Goal: Navigation & Orientation: Find specific page/section

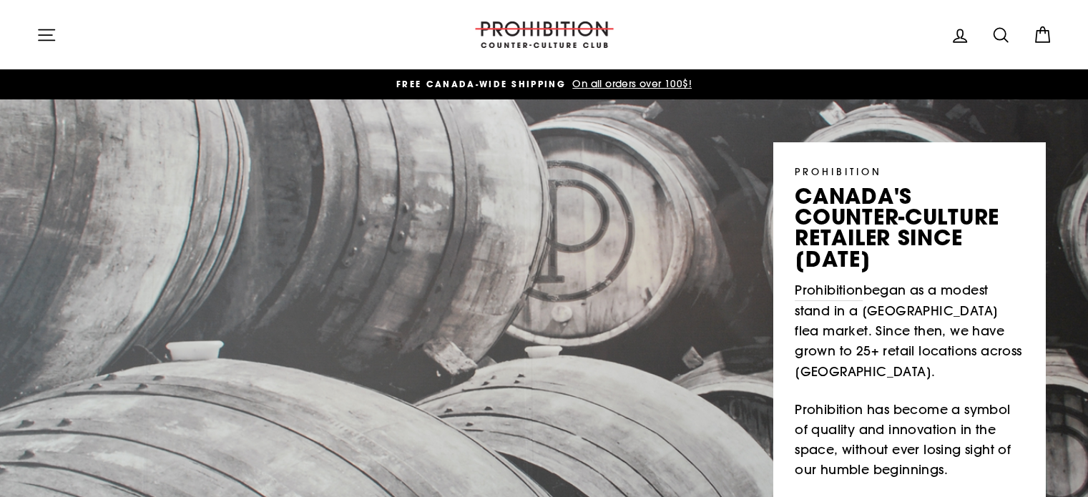
click at [35, 31] on button "Site navigation" at bounding box center [46, 34] width 37 height 31
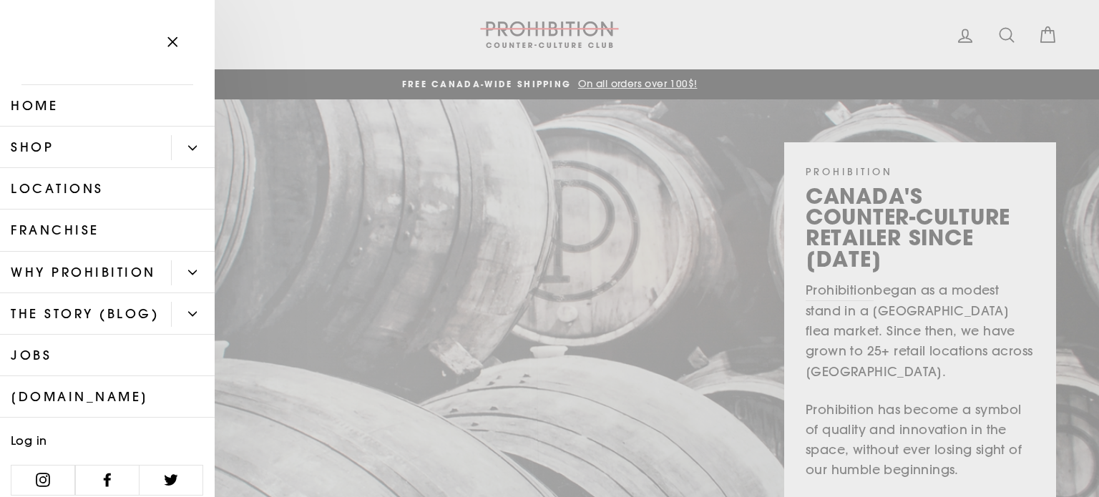
click at [180, 141] on button "Primary" at bounding box center [193, 147] width 44 height 25
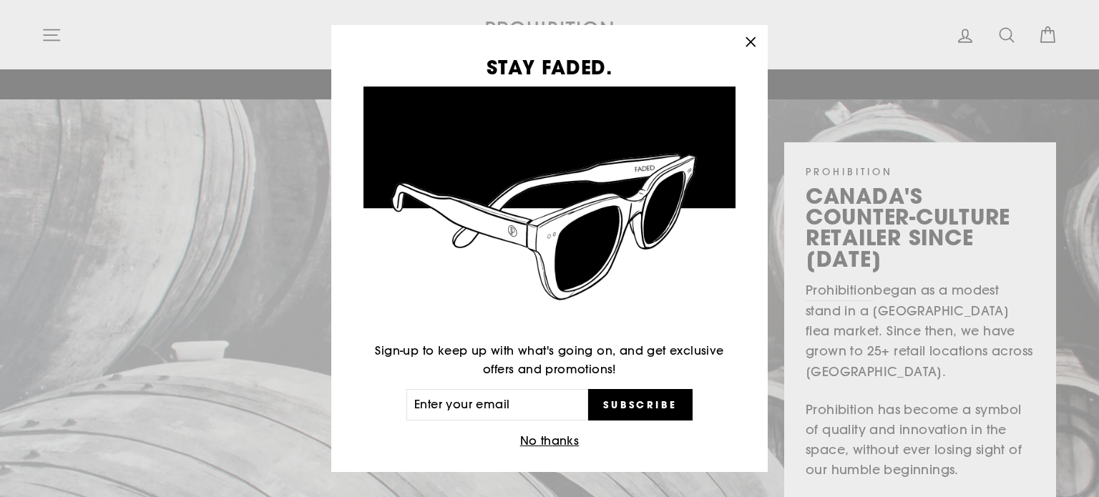
click at [752, 40] on icon "button" at bounding box center [750, 42] width 20 height 20
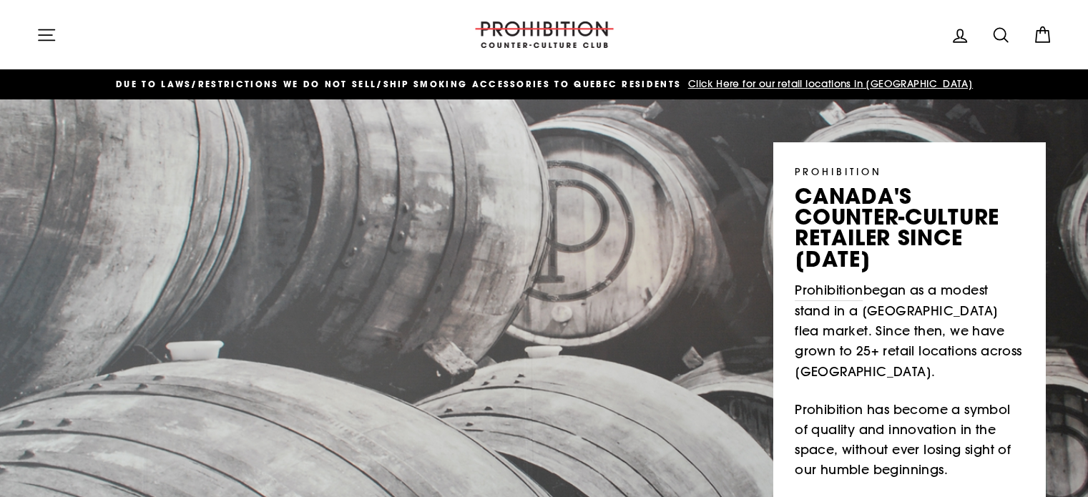
click at [44, 31] on icon "button" at bounding box center [46, 35] width 20 height 20
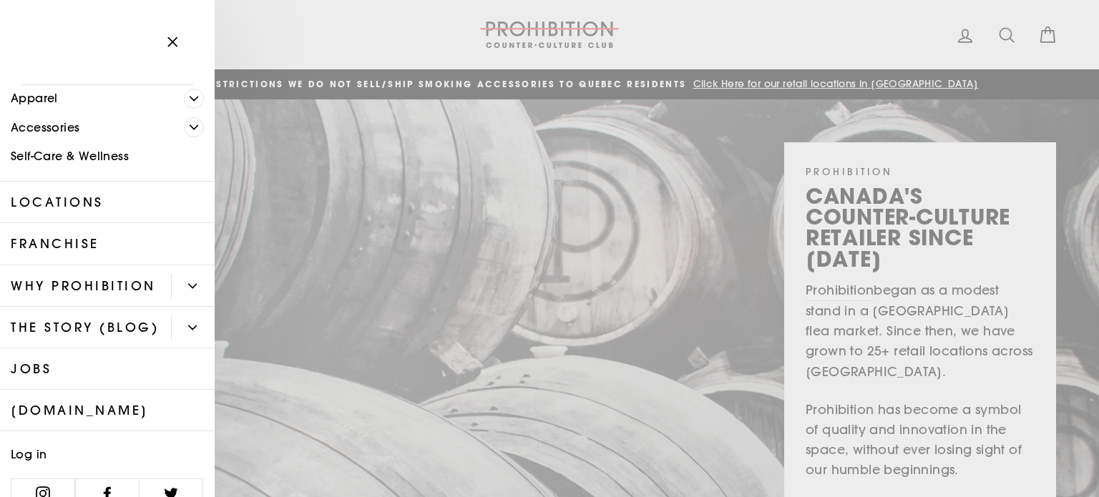
scroll to position [143, 0]
click at [188, 290] on icon "Primary" at bounding box center [192, 285] width 9 height 9
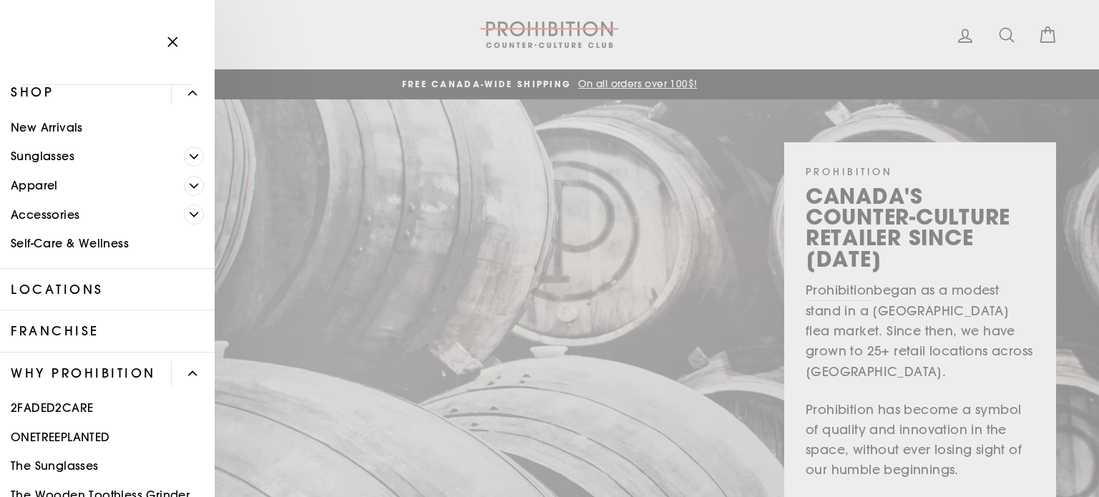
scroll to position [0, 0]
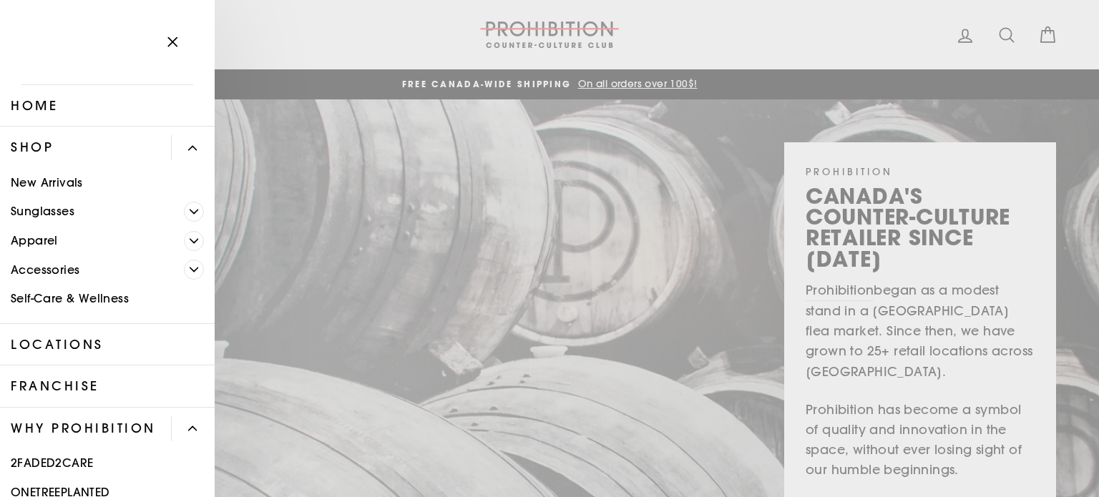
click at [165, 44] on icon "button" at bounding box center [172, 42] width 20 height 20
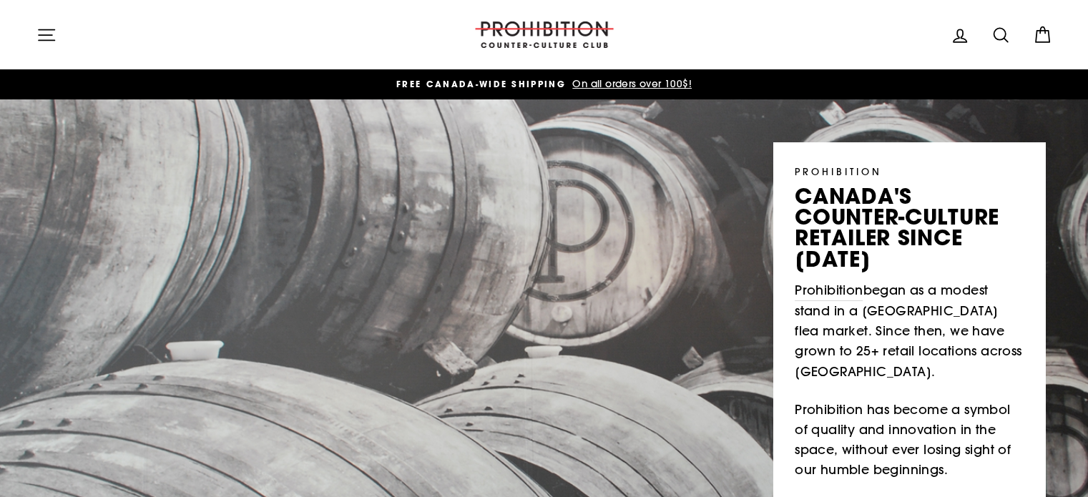
click at [49, 31] on icon "button" at bounding box center [46, 35] width 20 height 20
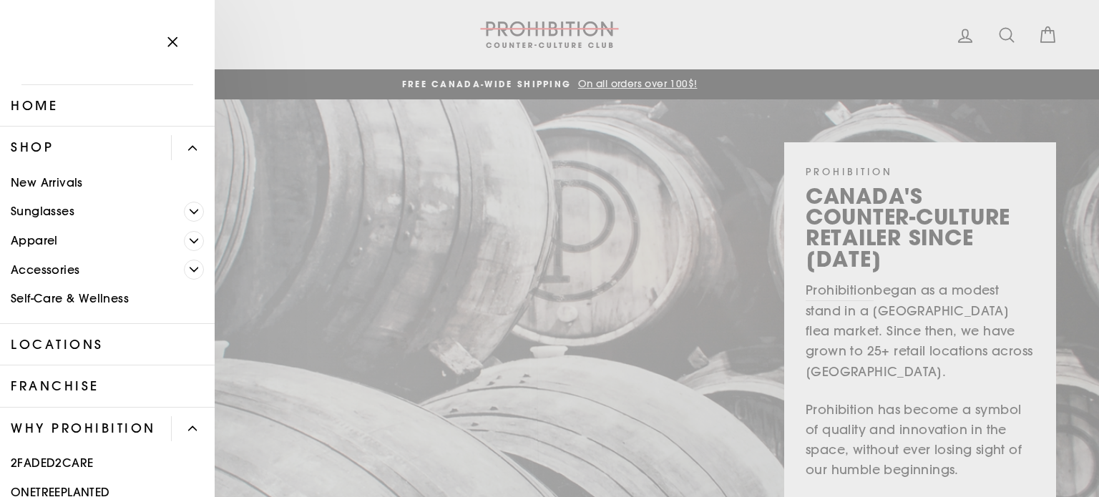
click at [62, 180] on link "New Arrivals" at bounding box center [107, 182] width 215 height 29
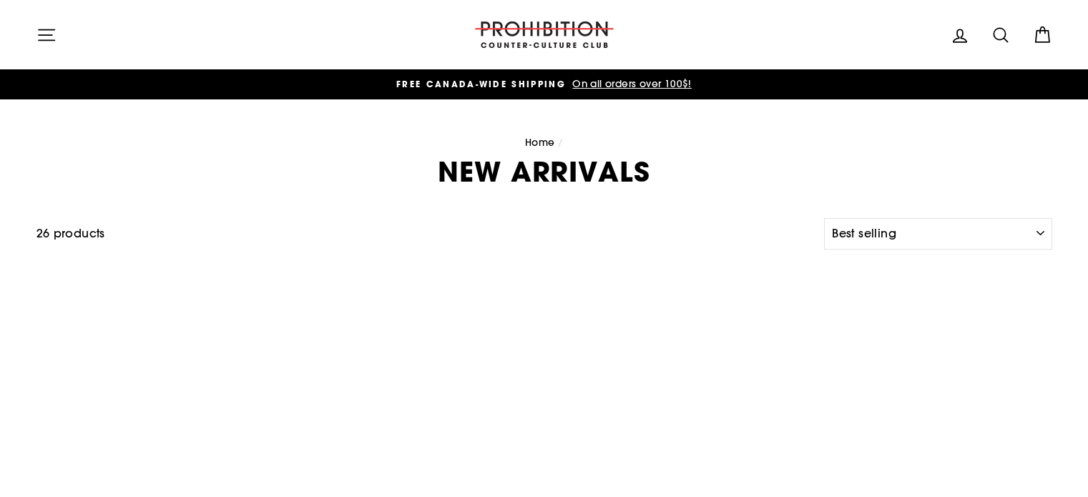
select select "best-selling"
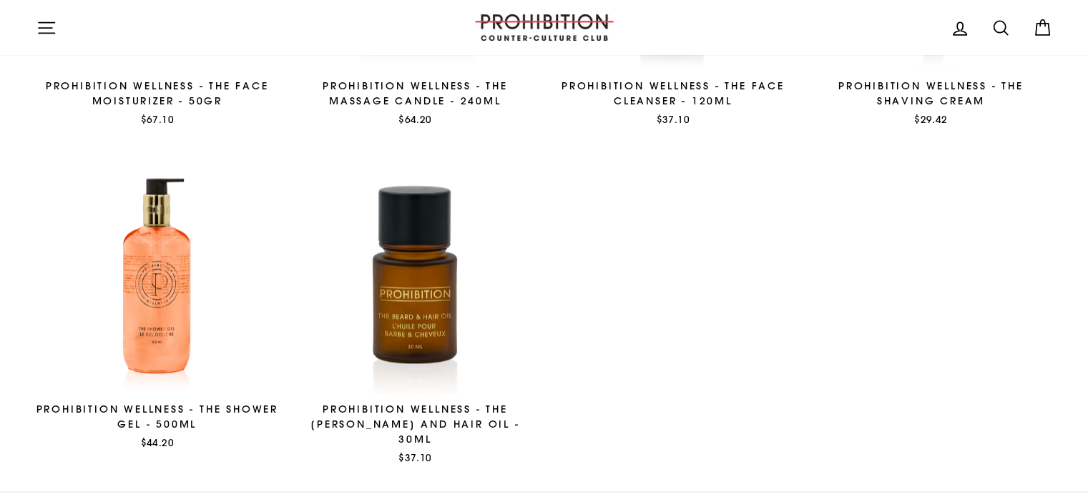
scroll to position [1931, 0]
